Goal: Obtain resource: Download file/media

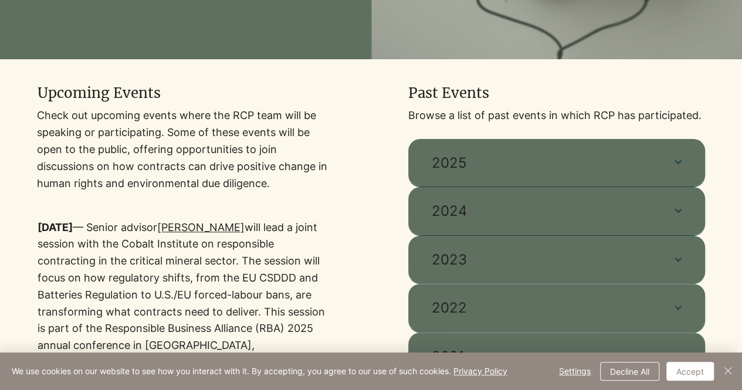
scroll to position [352, 0]
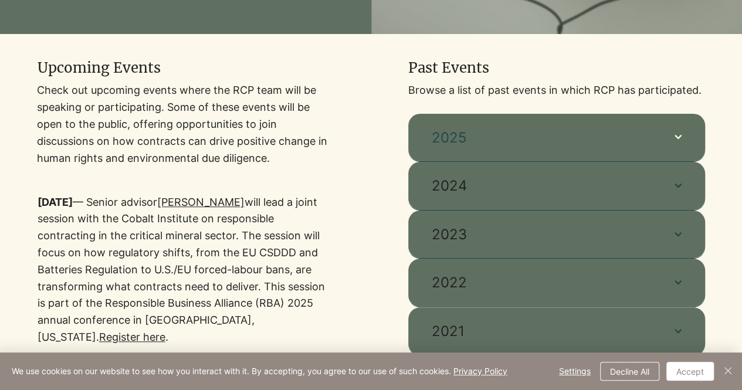
click at [534, 137] on span "2025" at bounding box center [540, 138] width 219 height 20
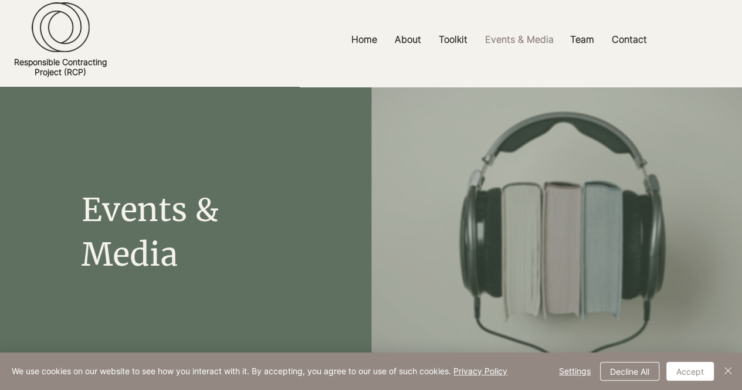
scroll to position [0, 0]
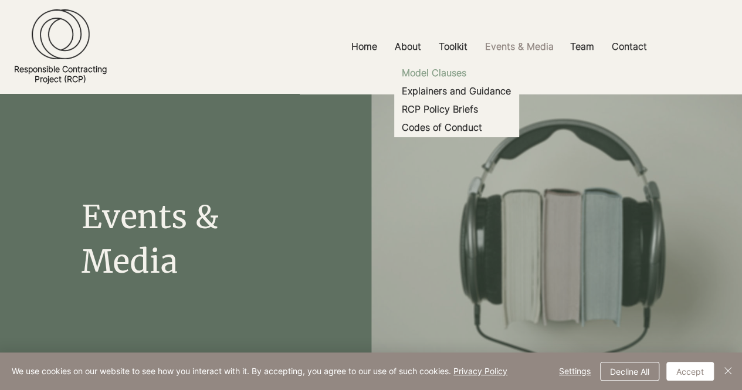
click at [443, 69] on p "Model Clauses" at bounding box center [434, 73] width 74 height 18
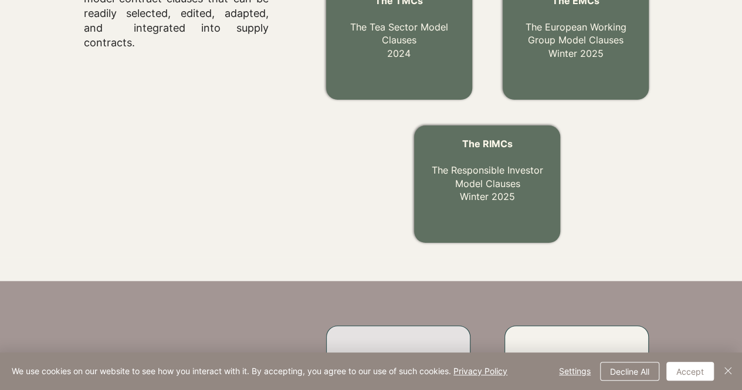
scroll to position [559, 0]
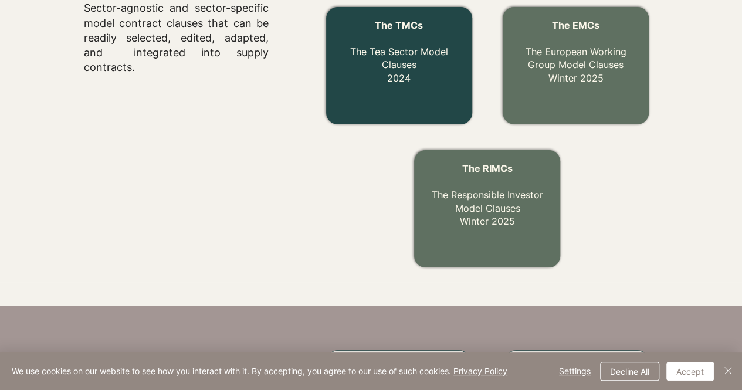
click at [407, 69] on link "The TMCs The Tea Sector Model Clauses 2024" at bounding box center [399, 51] width 98 height 64
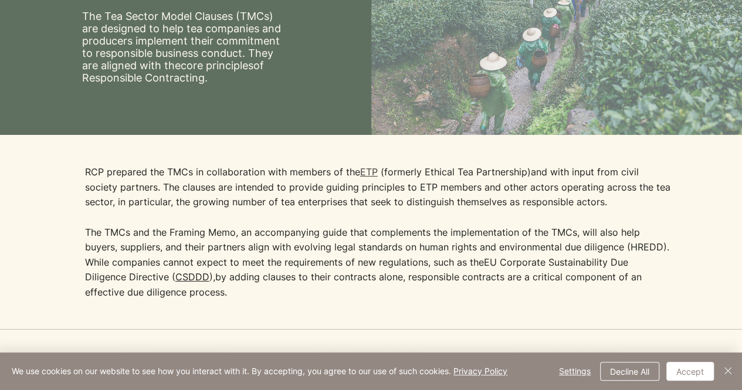
scroll to position [176, 0]
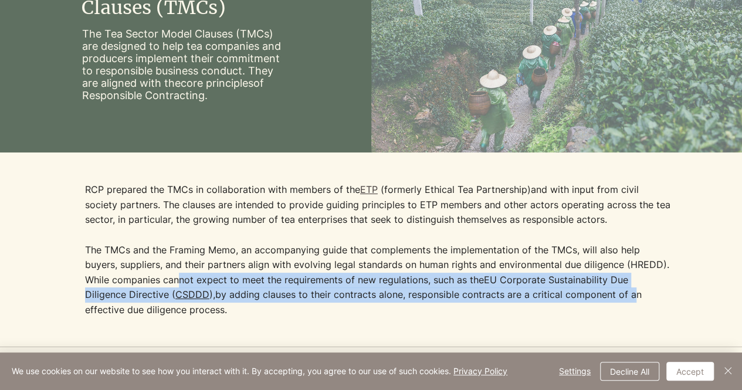
drag, startPoint x: 184, startPoint y: 279, endPoint x: 582, endPoint y: 295, distance: 397.8
click at [582, 295] on p "The TMCs and the Framing Memo, an accompanying guide that complements the imple…" at bounding box center [378, 280] width 586 height 75
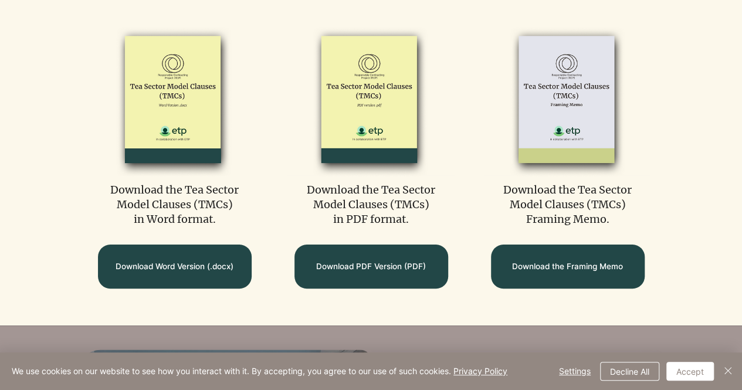
scroll to position [528, 0]
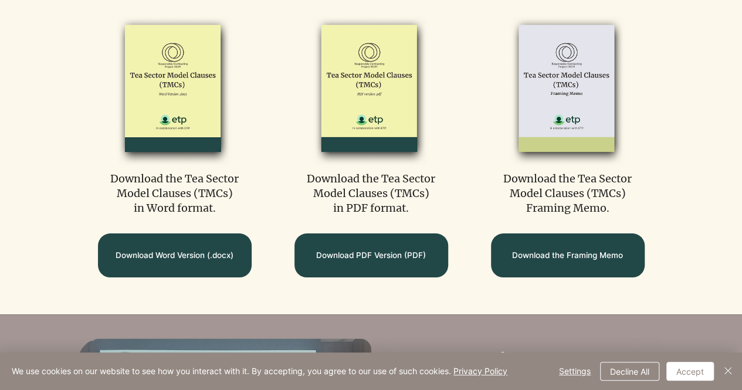
click at [386, 86] on img at bounding box center [370, 89] width 167 height 152
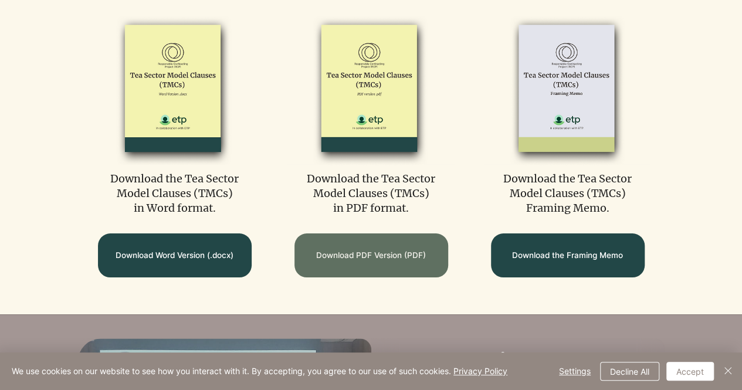
click at [367, 251] on span "Download PDF Version (PDF)" at bounding box center [371, 255] width 110 height 11
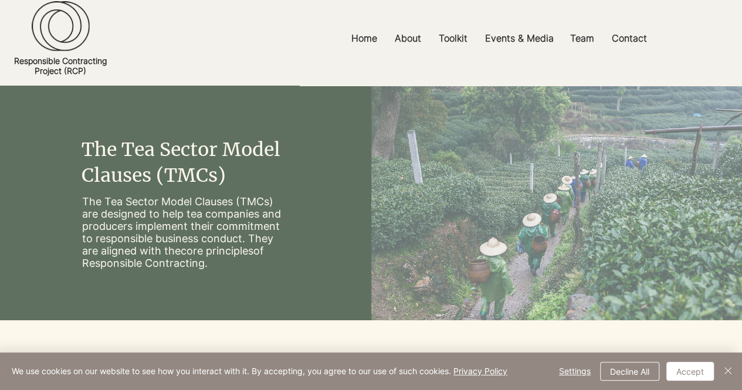
scroll to position [0, 0]
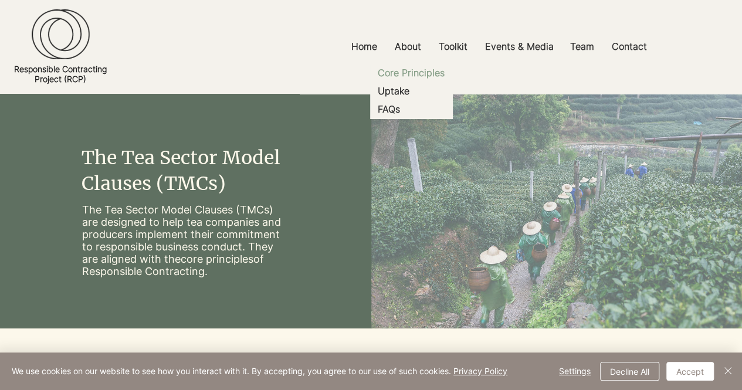
click at [417, 76] on p "Core Principles" at bounding box center [411, 73] width 76 height 18
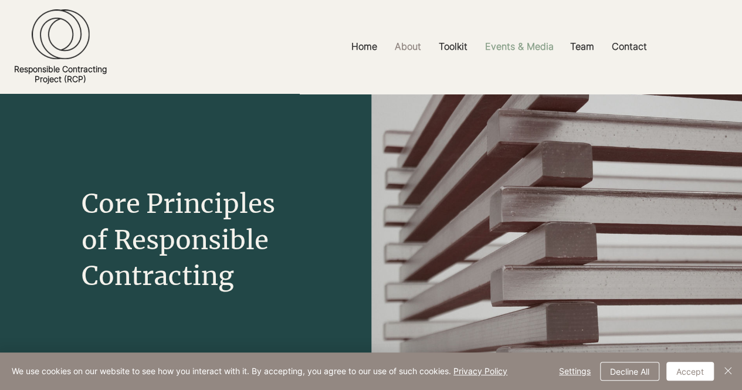
click at [550, 46] on p "Events & Media" at bounding box center [519, 46] width 80 height 26
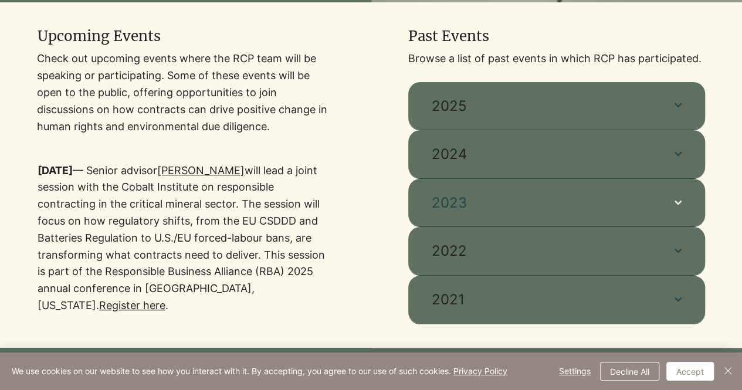
scroll to position [410, 0]
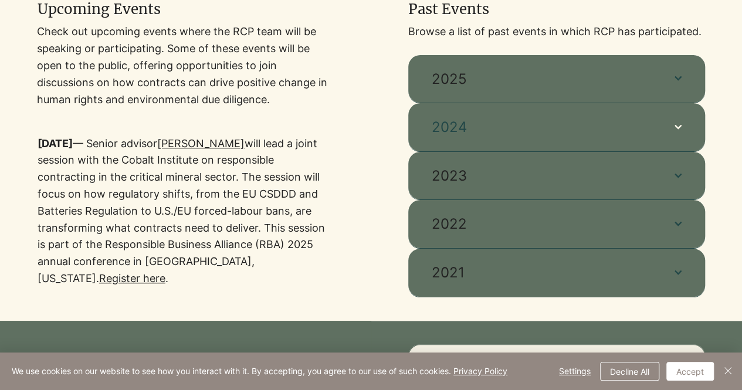
click at [521, 114] on button "2024" at bounding box center [556, 127] width 297 height 48
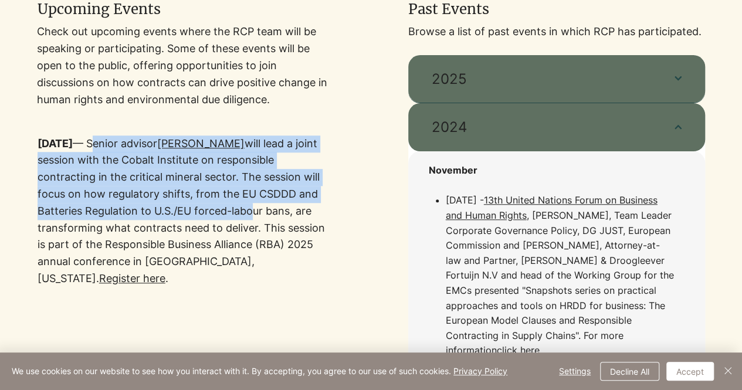
drag, startPoint x: 94, startPoint y: 141, endPoint x: 199, endPoint y: 199, distance: 119.9
click at [201, 202] on p "[DATE] — Senior advisor [PERSON_NAME] will lead a joint session with the Cobalt…" at bounding box center [186, 211] width 297 height 152
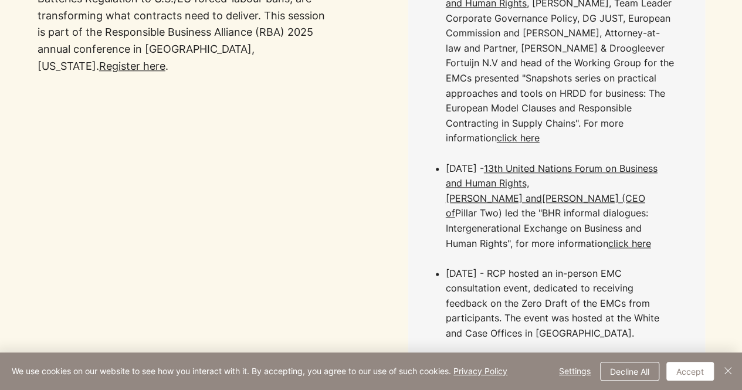
scroll to position [586, 0]
